Goal: Check status: Check status

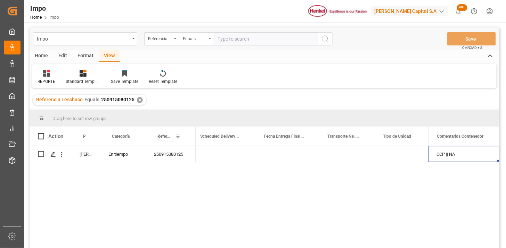
scroll to position [0, 1184]
drag, startPoint x: 138, startPoint y: 102, endPoint x: 121, endPoint y: 122, distance: 26.1
click at [138, 103] on div "Referencia Leschaco Equals 250915080125 ✕" at bounding box center [90, 100] width 114 height 10
click at [138, 99] on div "✕" at bounding box center [140, 100] width 6 height 6
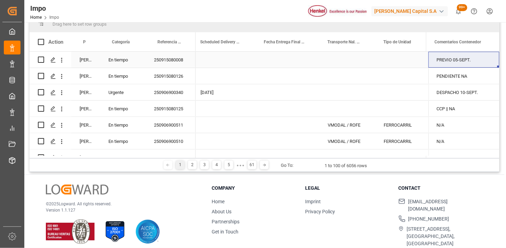
scroll to position [77, 0]
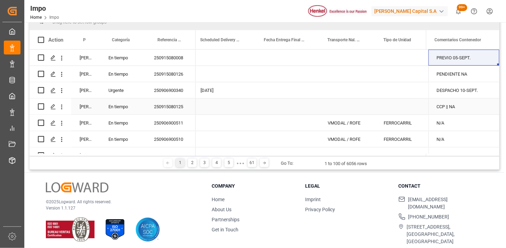
click at [164, 108] on div "250915080125" at bounding box center [171, 107] width 50 height 16
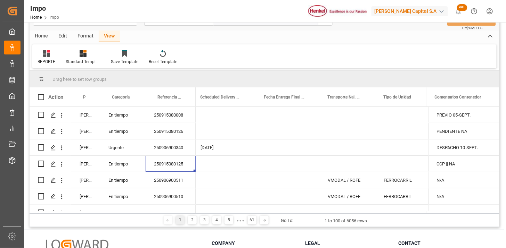
scroll to position [0, 0]
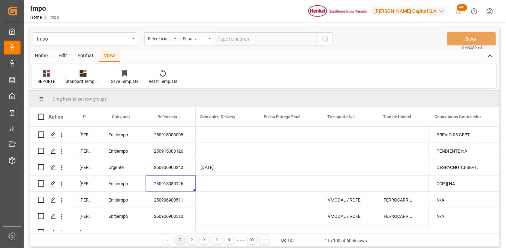
click at [213, 42] on div "Equals" at bounding box center [196, 38] width 35 height 13
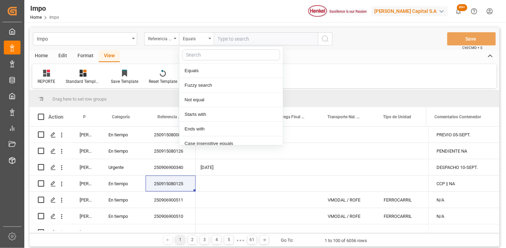
drag, startPoint x: 247, startPoint y: 40, endPoint x: 273, endPoint y: 46, distance: 26.7
click at [248, 40] on input "text" at bounding box center [266, 38] width 104 height 13
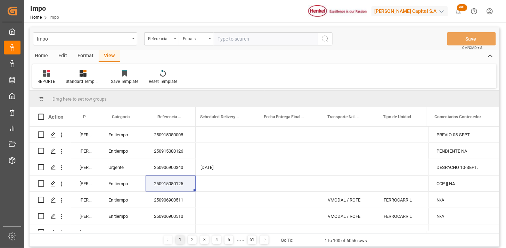
paste input "250906900476"
type input "250906900476"
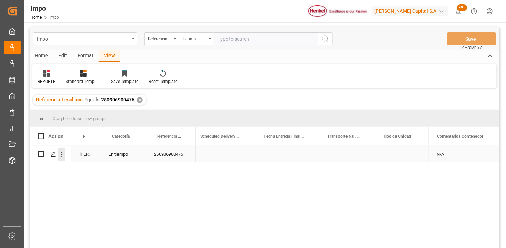
click at [63, 157] on icon "open menu" at bounding box center [61, 154] width 7 height 7
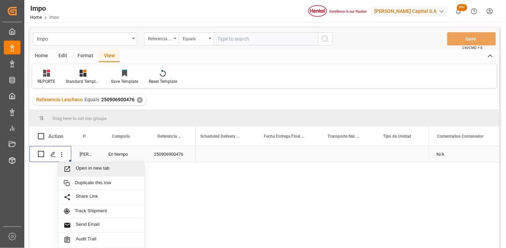
drag, startPoint x: 81, startPoint y: 169, endPoint x: 85, endPoint y: 172, distance: 5.4
click at [84, 169] on span "Open in new tab" at bounding box center [107, 169] width 63 height 7
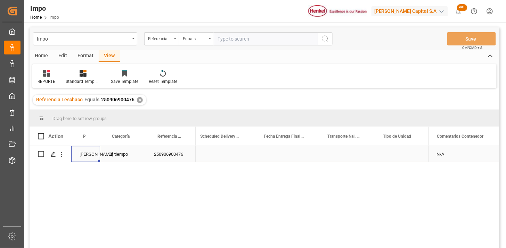
click at [99, 153] on div "Martha Gonzalez" at bounding box center [85, 154] width 29 height 16
click at [63, 156] on icon "open menu" at bounding box center [61, 154] width 7 height 7
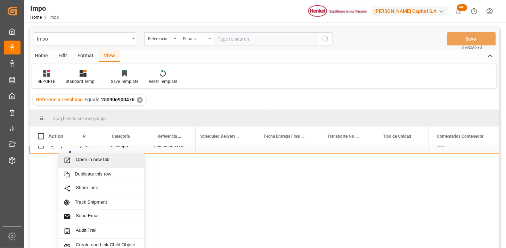
scroll to position [13, 0]
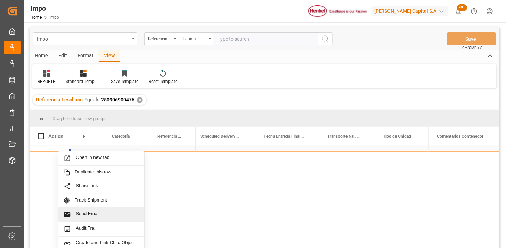
click at [93, 216] on span "Send Email" at bounding box center [107, 214] width 63 height 7
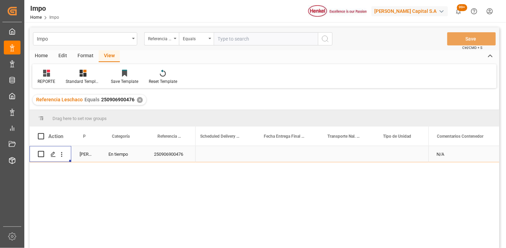
scroll to position [0, 0]
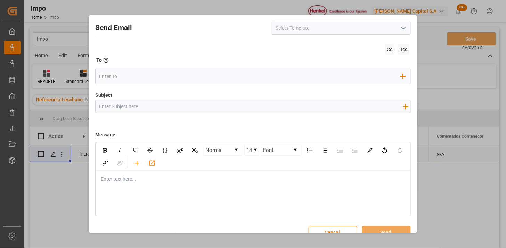
click at [400, 31] on icon "open menu" at bounding box center [403, 28] width 8 height 8
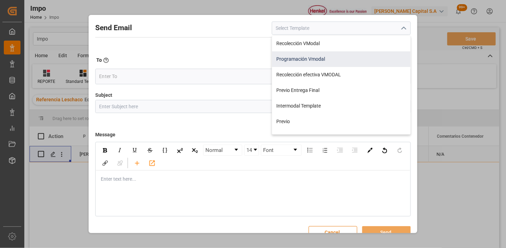
click at [356, 58] on div "Programación Vmodal" at bounding box center [341, 59] width 138 height 16
type input "Programación Vmodal"
type input "PROGRAMACIÓN CARGA {{scheduledDeliveryDate}} || OC {{customerpoDerived}} || {{f…"
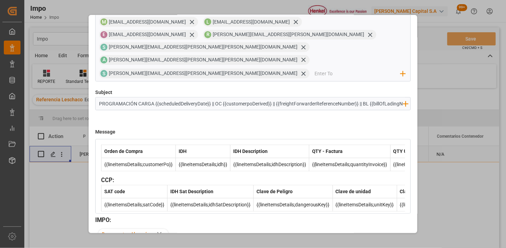
scroll to position [260, 0]
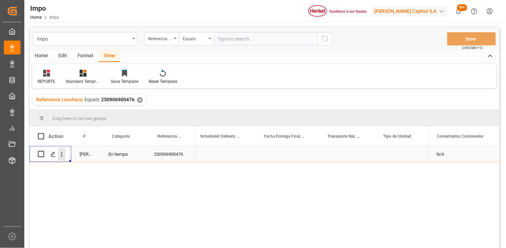
click at [65, 159] on button "open menu" at bounding box center [61, 154] width 7 height 13
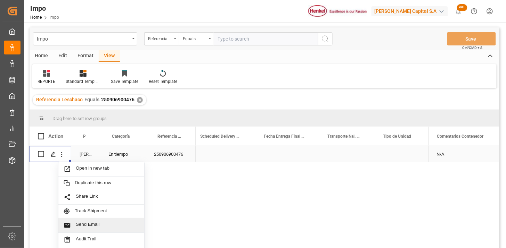
click at [96, 225] on span "Send Email" at bounding box center [107, 225] width 63 height 7
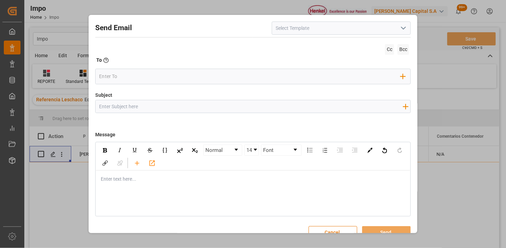
click at [402, 30] on icon "open menu" at bounding box center [403, 28] width 8 height 8
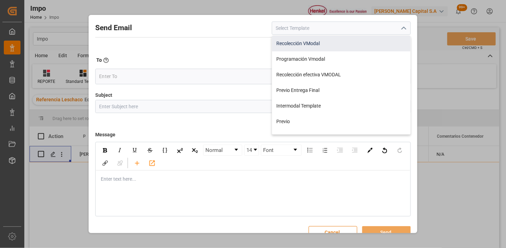
click at [335, 46] on div "Recolección VModal" at bounding box center [341, 44] width 138 height 16
type input "Recolección VModal"
type input "RECOLECCIÓN {{scheduledDeliveryDate}} || OC {{customerpoDerived}} || {{freightF…"
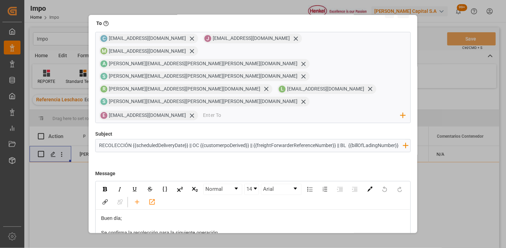
scroll to position [0, 0]
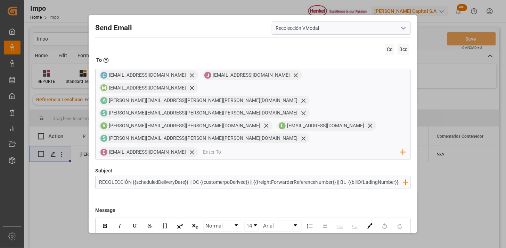
click at [402, 30] on icon "open menu" at bounding box center [403, 28] width 8 height 8
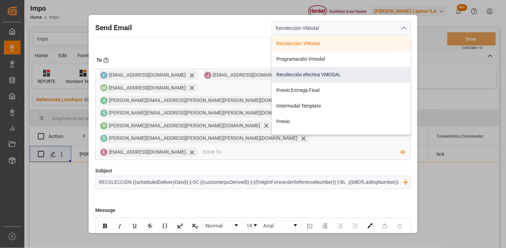
click at [353, 73] on div "Recolección efectiva VMODAL" at bounding box center [341, 75] width 138 height 16
type input "Recolección efectiva VMODAL"
type input "RECOLECCIÓN EFECTIVA || OC {{customerpoDerived}} || REF {{freightForwarderRefer…"
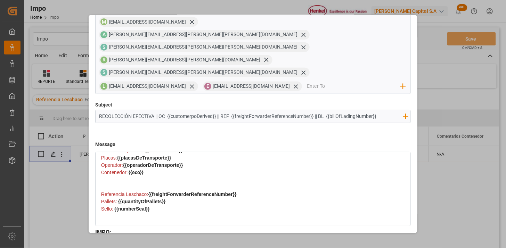
scroll to position [154, 0]
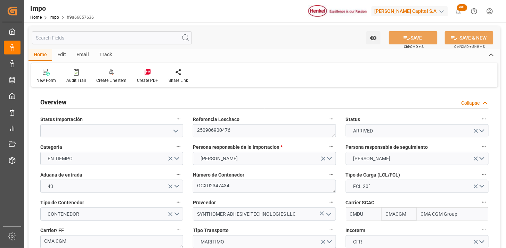
type input "CMACGM"
type input "CMA CGM Group"
type input "2"
type input "25"
type input "10"
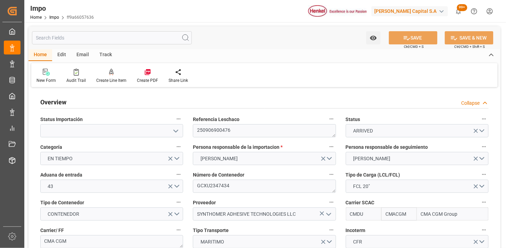
type input "20-08-2025"
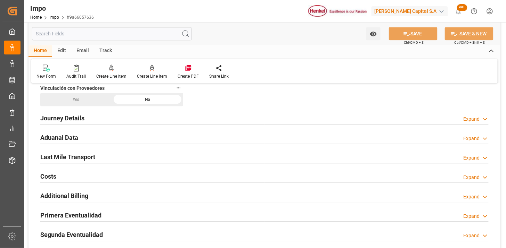
scroll to position [463, 0]
click at [132, 117] on div "Journey Details Expand" at bounding box center [264, 117] width 448 height 13
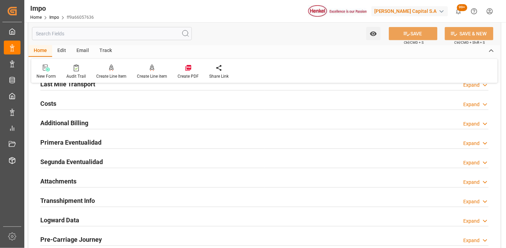
scroll to position [849, 0]
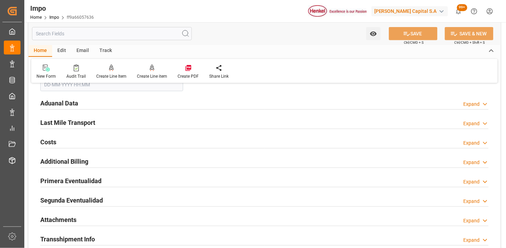
click at [80, 98] on div "Aduanal Data Expand" at bounding box center [264, 102] width 448 height 13
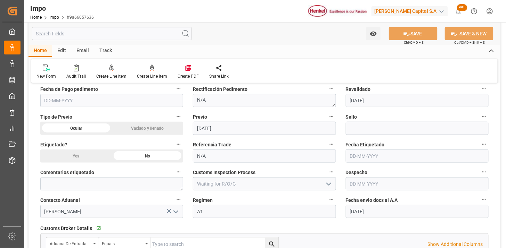
scroll to position [927, 0]
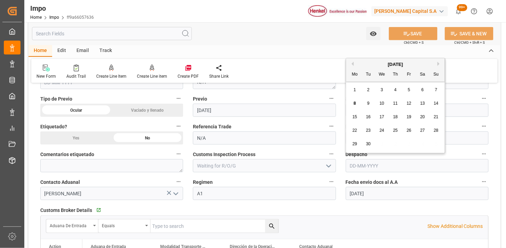
click at [386, 165] on input "text" at bounding box center [417, 166] width 143 height 13
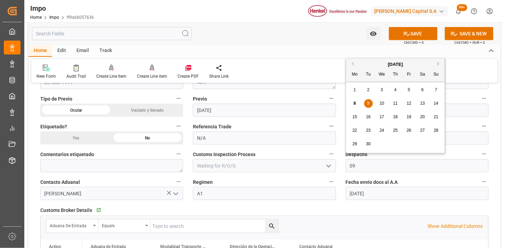
type input "[DATE]"
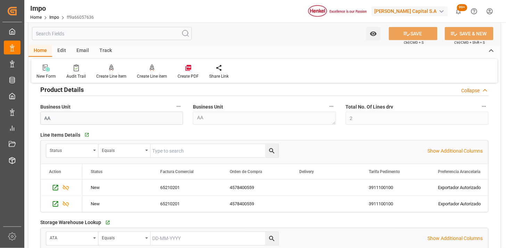
scroll to position [270, 0]
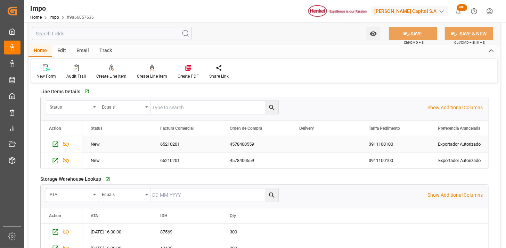
click at [242, 146] on div "4578400559" at bounding box center [256, 145] width 70 height 16
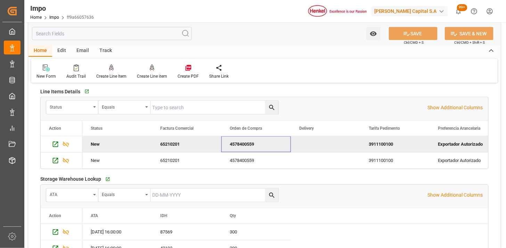
click at [241, 147] on div "4578400559" at bounding box center [256, 145] width 70 height 16
click at [246, 161] on div "4578400559" at bounding box center [256, 161] width 70 height 16
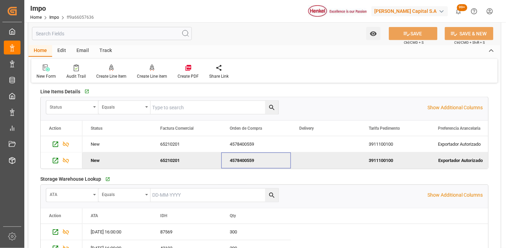
click at [383, 164] on div "3911100100" at bounding box center [395, 161] width 70 height 16
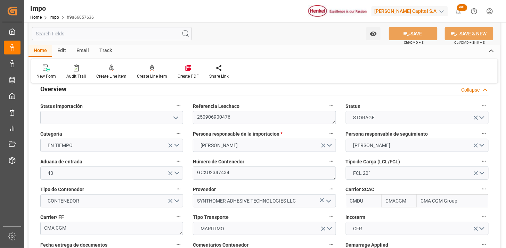
scroll to position [0, 0]
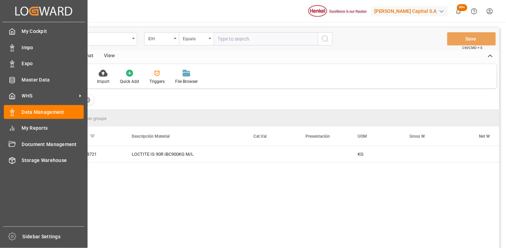
click at [46, 93] on span "WHS" at bounding box center [49, 95] width 55 height 7
click at [59, 97] on span "WHS" at bounding box center [49, 95] width 55 height 7
click at [19, 91] on div "WHS WHS" at bounding box center [44, 96] width 80 height 14
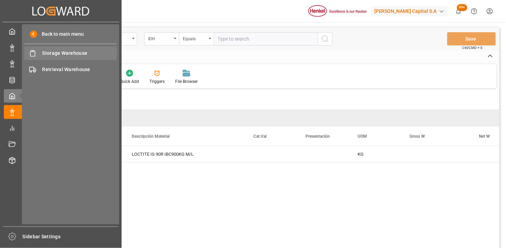
click at [51, 52] on span "Storage Warehouse" at bounding box center [79, 53] width 75 height 7
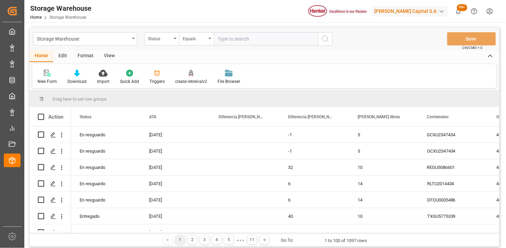
click at [113, 53] on div "View" at bounding box center [109, 56] width 21 height 12
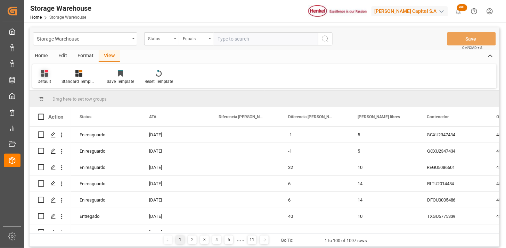
click at [46, 79] on div "Default" at bounding box center [45, 82] width 14 height 6
click at [63, 109] on div "REPORTE." at bounding box center [71, 112] width 61 height 7
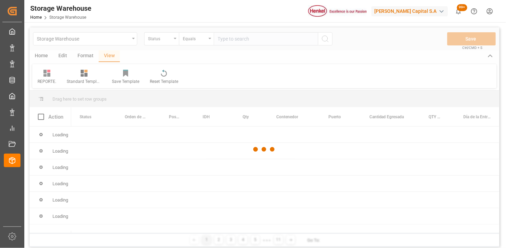
scroll to position [39, 0]
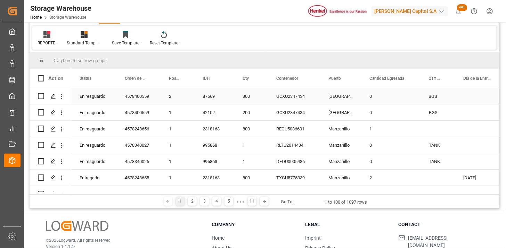
click at [143, 99] on div "4578400559" at bounding box center [138, 96] width 44 height 16
click at [144, 114] on div "4578400559" at bounding box center [138, 113] width 44 height 16
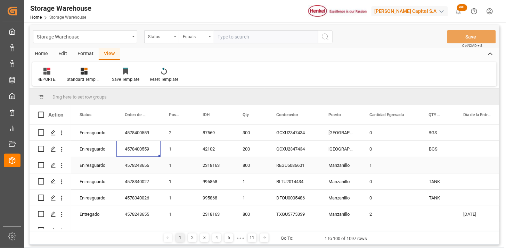
scroll to position [0, 0]
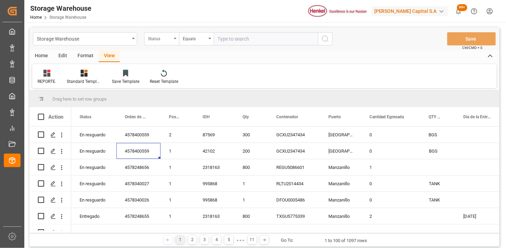
click at [165, 43] on div "Status" at bounding box center [161, 38] width 35 height 13
type input "ORDE"
drag, startPoint x: 224, startPoint y: 41, endPoint x: 253, endPoint y: 49, distance: 30.5
click at [225, 41] on input "text" at bounding box center [266, 38] width 104 height 13
paste input "4578400559"
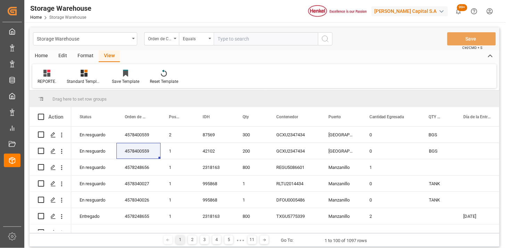
type input "4578400559"
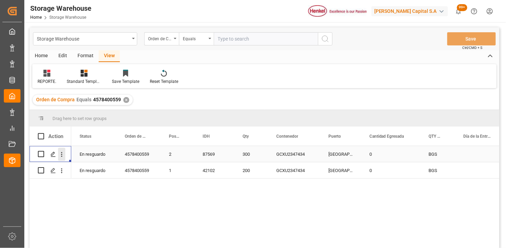
click at [63, 157] on icon "open menu" at bounding box center [61, 154] width 7 height 7
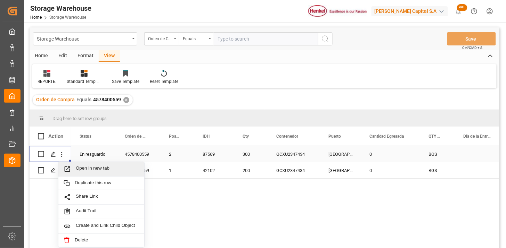
click at [81, 170] on span "Open in new tab" at bounding box center [107, 169] width 63 height 7
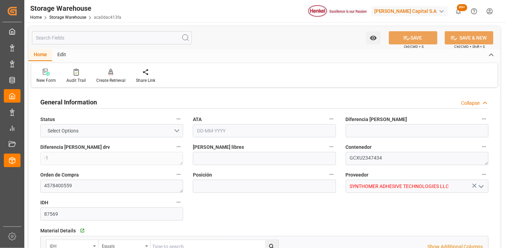
type input "5"
type input "2"
type input "300"
type input "21"
type input "0"
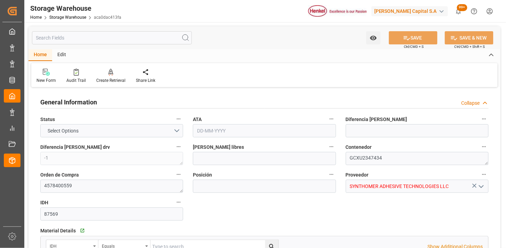
type input "0"
type input "[DATE]"
type input "09-09-2025"
type input "08-09-2025 17:30"
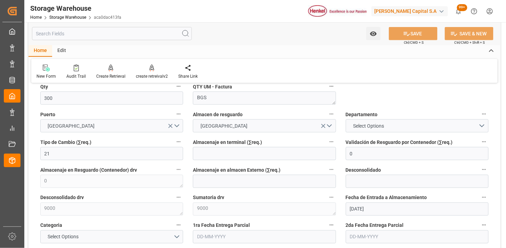
scroll to position [231, 0]
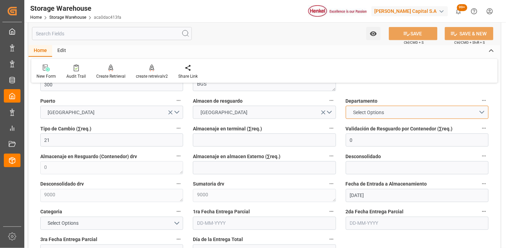
click at [486, 113] on button "Select Options" at bounding box center [417, 112] width 143 height 13
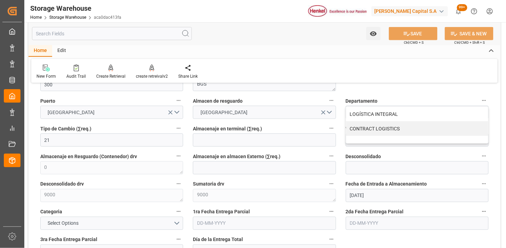
click at [189, 127] on div "Almacenaje en terminal (∑req.)" at bounding box center [264, 136] width 153 height 28
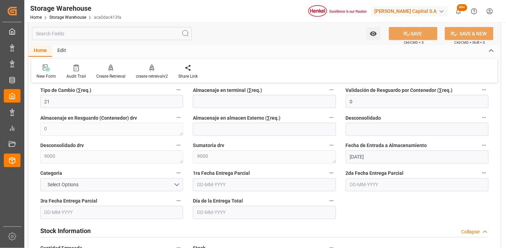
scroll to position [309, 0]
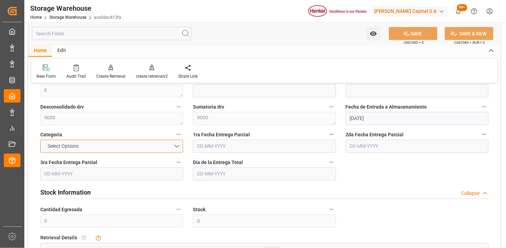
click at [175, 149] on button "Select Options" at bounding box center [111, 146] width 143 height 13
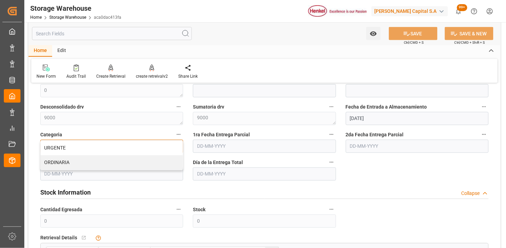
click at [172, 160] on div "ORDINARIA" at bounding box center [112, 163] width 142 height 15
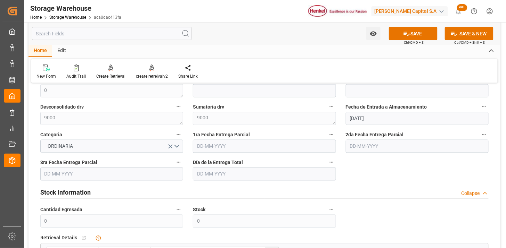
click at [188, 160] on div "Día de la Entrega Total" at bounding box center [264, 170] width 153 height 28
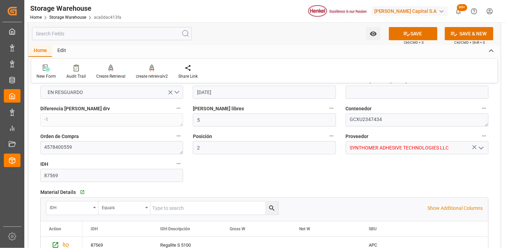
scroll to position [0, 0]
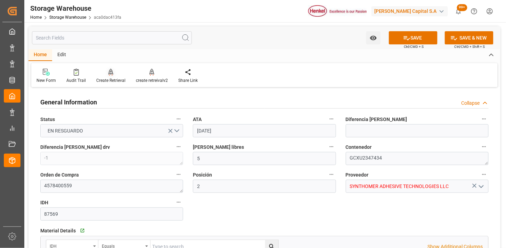
click at [108, 79] on div "Create Retrieval" at bounding box center [110, 81] width 29 height 6
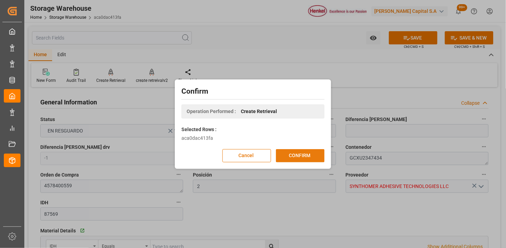
click at [314, 159] on button "CONFIRM" at bounding box center [300, 155] width 49 height 13
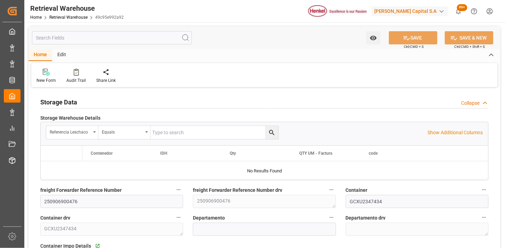
type input "5"
type input "[DATE]"
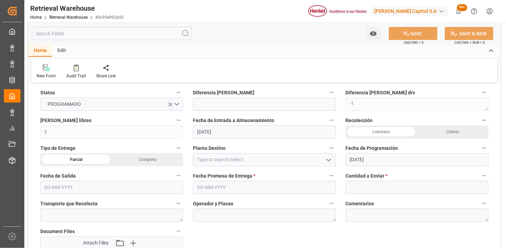
scroll to position [386, 0]
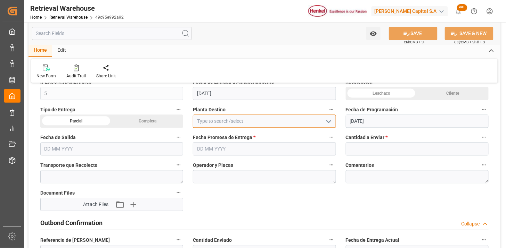
click at [211, 121] on input at bounding box center [264, 121] width 143 height 13
click at [215, 149] on input "text" at bounding box center [264, 149] width 143 height 13
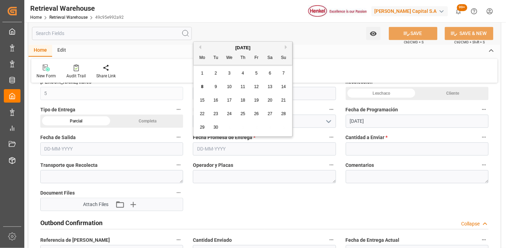
click at [188, 149] on div "Fecha de Salida" at bounding box center [111, 145] width 153 height 28
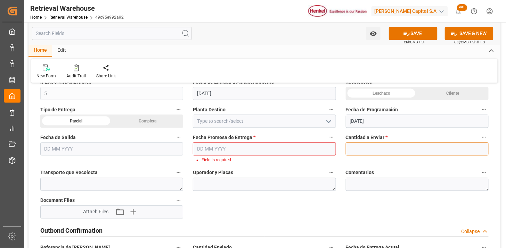
click at [385, 150] on input "text" at bounding box center [417, 149] width 143 height 13
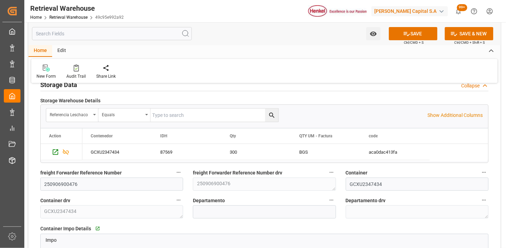
scroll to position [0, 0]
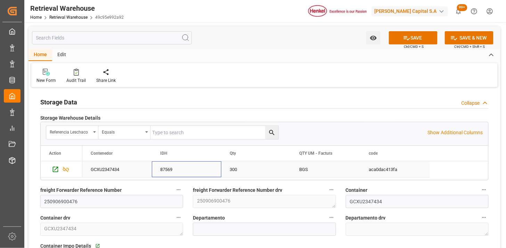
drag, startPoint x: 221, startPoint y: 169, endPoint x: 263, endPoint y: 168, distance: 42.7
click at [263, 168] on div "GCXU2347434 87569 300 BGS aca0dac413fa" at bounding box center [256, 170] width 348 height 16
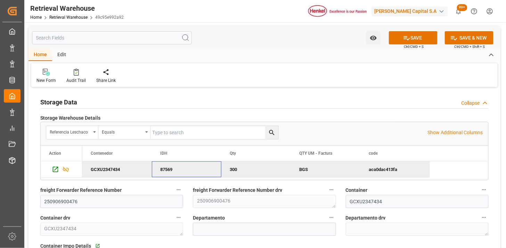
click at [236, 171] on div "300" at bounding box center [256, 170] width 70 height 16
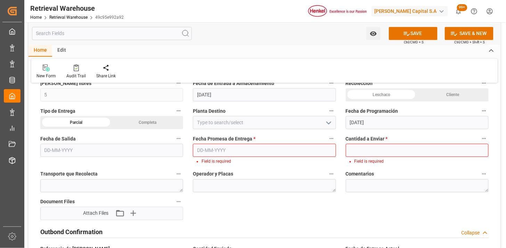
scroll to position [386, 0]
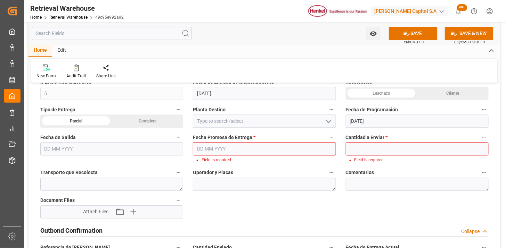
click at [234, 150] on input "text" at bounding box center [264, 149] width 143 height 13
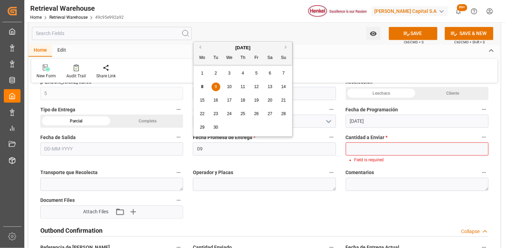
type input "[DATE]"
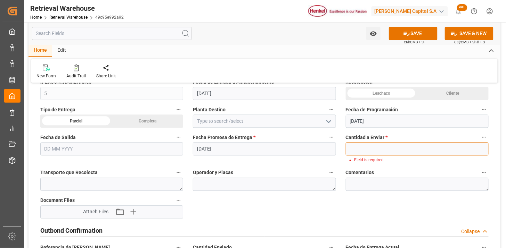
click at [369, 144] on input "text" at bounding box center [417, 149] width 143 height 13
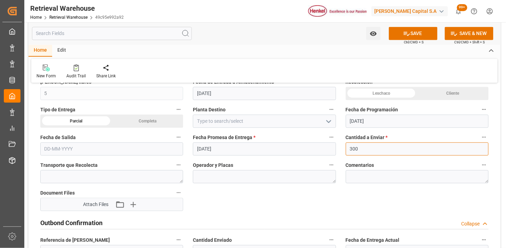
type input "300"
click at [187, 136] on div "Fecha de Salida" at bounding box center [111, 145] width 153 height 28
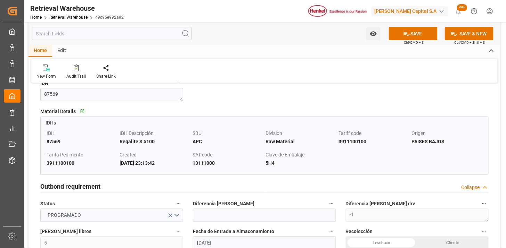
scroll to position [231, 0]
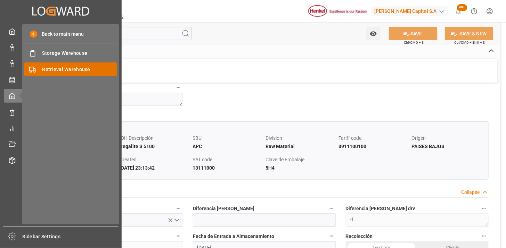
click at [58, 70] on span "Retrieval Warehouse" at bounding box center [79, 69] width 75 height 7
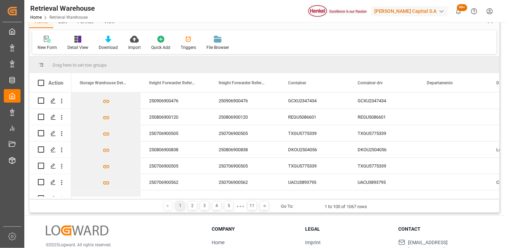
scroll to position [39, 0]
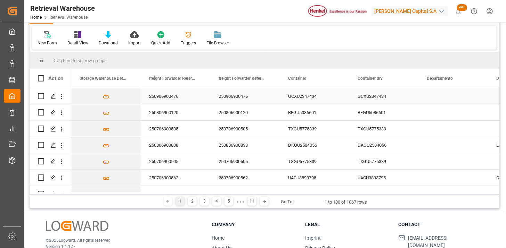
click at [168, 99] on div "250906900476" at bounding box center [176, 96] width 70 height 16
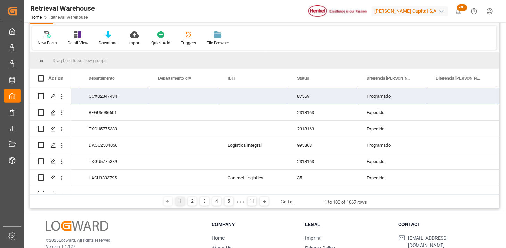
scroll to position [0, 339]
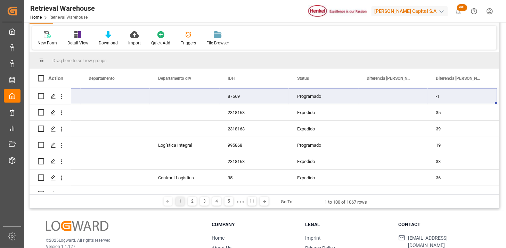
click at [308, 99] on div "Programado" at bounding box center [324, 96] width 70 height 16
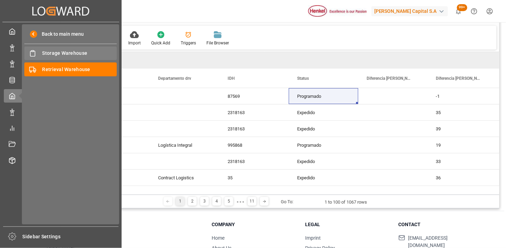
click at [56, 55] on span "Storage Warehouse" at bounding box center [79, 53] width 75 height 7
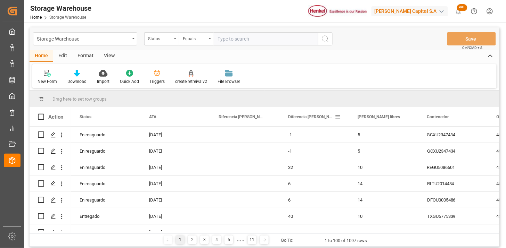
scroll to position [39, 0]
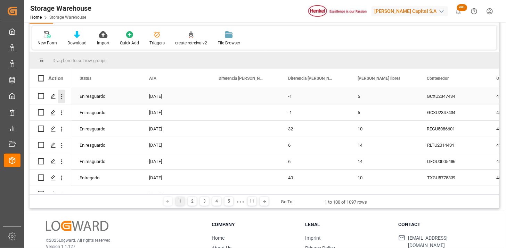
click at [61, 97] on icon "open menu" at bounding box center [61, 96] width 7 height 7
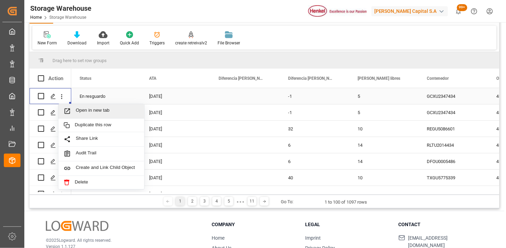
drag, startPoint x: 94, startPoint y: 108, endPoint x: 67, endPoint y: 127, distance: 33.4
click at [94, 108] on span "Open in new tab" at bounding box center [107, 111] width 63 height 7
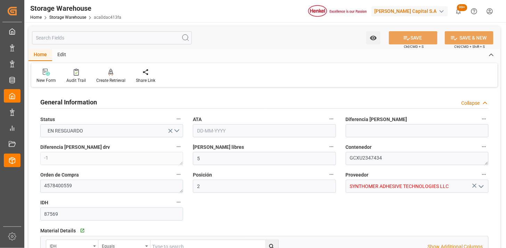
type input "5"
type input "2"
type input "300"
type input "21"
type input "0"
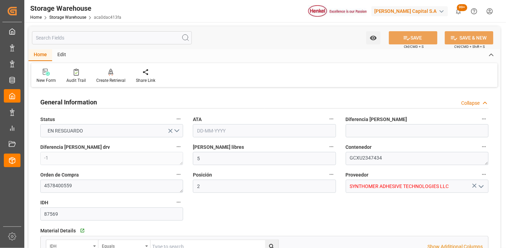
type input "300"
type input "0"
type input "[DATE]"
type input "[DATE] 17:30"
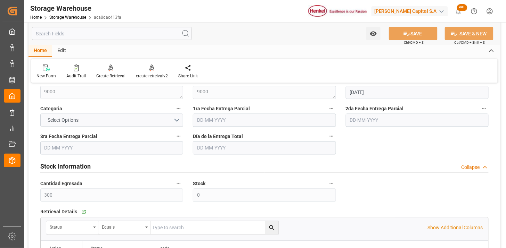
scroll to position [348, 0]
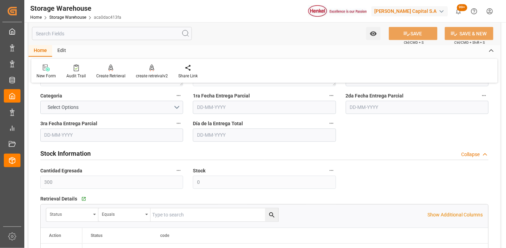
click at [270, 134] on input "text" at bounding box center [264, 135] width 143 height 13
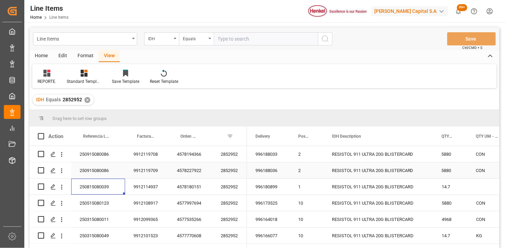
scroll to position [39, 0]
